Goal: Task Accomplishment & Management: Manage account settings

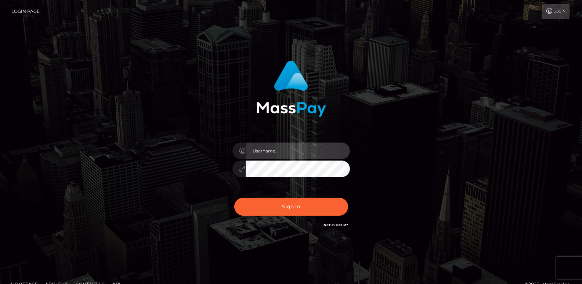
click at [268, 147] on input "text" at bounding box center [298, 150] width 104 height 17
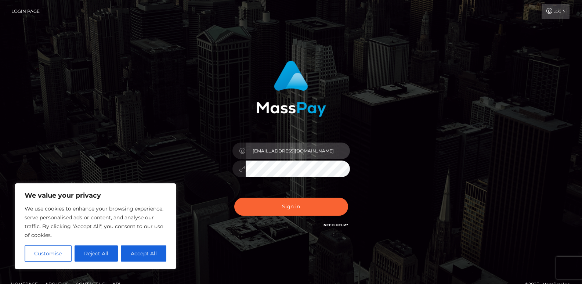
type input "[EMAIL_ADDRESS][DOMAIN_NAME]"
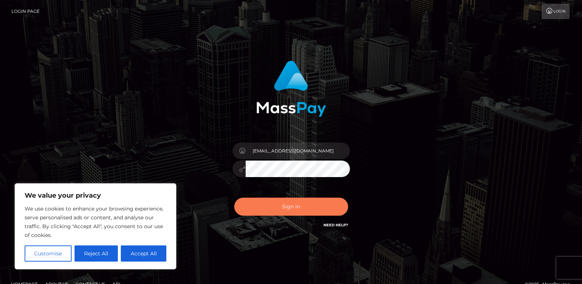
click at [306, 205] on button "Sign in" at bounding box center [291, 207] width 114 height 18
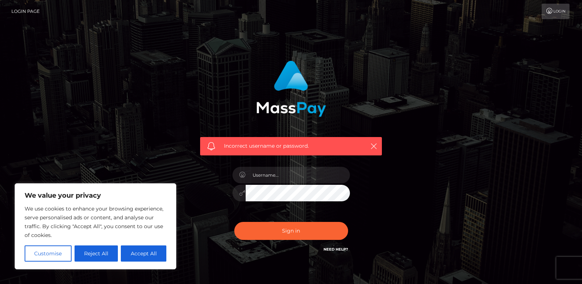
click at [401, 204] on div "Incorrect username or password." at bounding box center [291, 160] width 419 height 211
click at [139, 256] on button "Accept All" at bounding box center [144, 253] width 46 height 16
checkbox input "true"
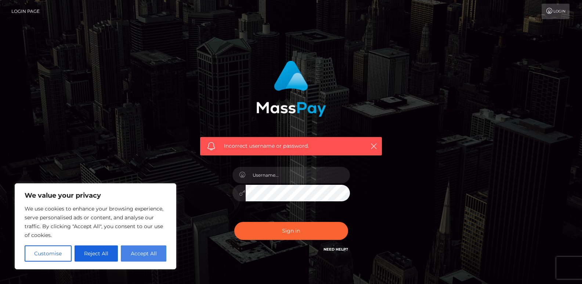
checkbox input "true"
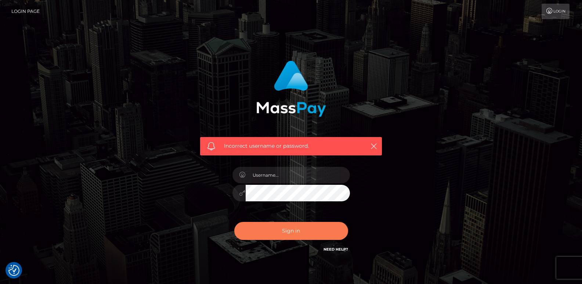
click at [280, 230] on button "Sign in" at bounding box center [291, 231] width 114 height 18
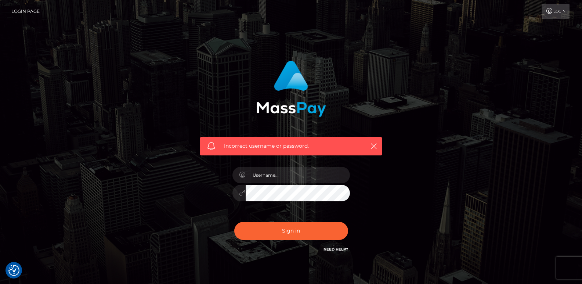
click at [557, 9] on link "Login" at bounding box center [556, 11] width 28 height 15
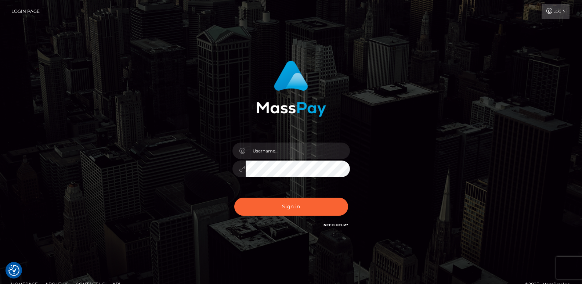
click at [304, 139] on div at bounding box center [291, 165] width 129 height 56
click at [299, 142] on input "text" at bounding box center [298, 150] width 104 height 17
click at [297, 145] on input "text" at bounding box center [298, 150] width 104 height 17
type input "bbfrog111@gmail.com"
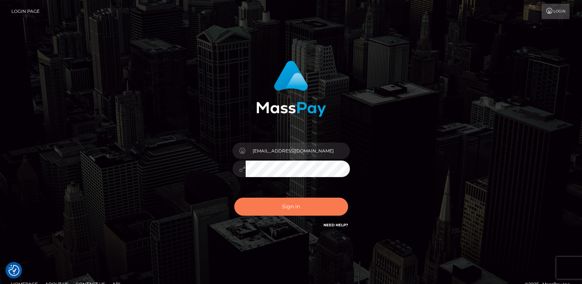
click at [281, 211] on button "Sign in" at bounding box center [291, 207] width 114 height 18
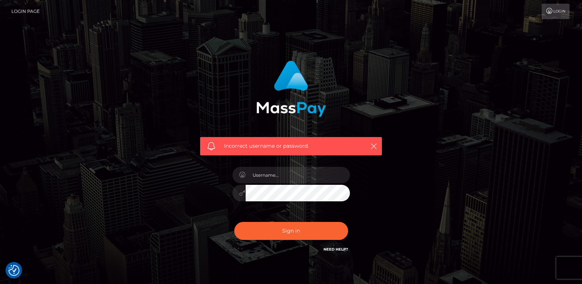
click at [28, 12] on link "Login Page" at bounding box center [25, 11] width 28 height 15
